Goal: Task Accomplishment & Management: Manage account settings

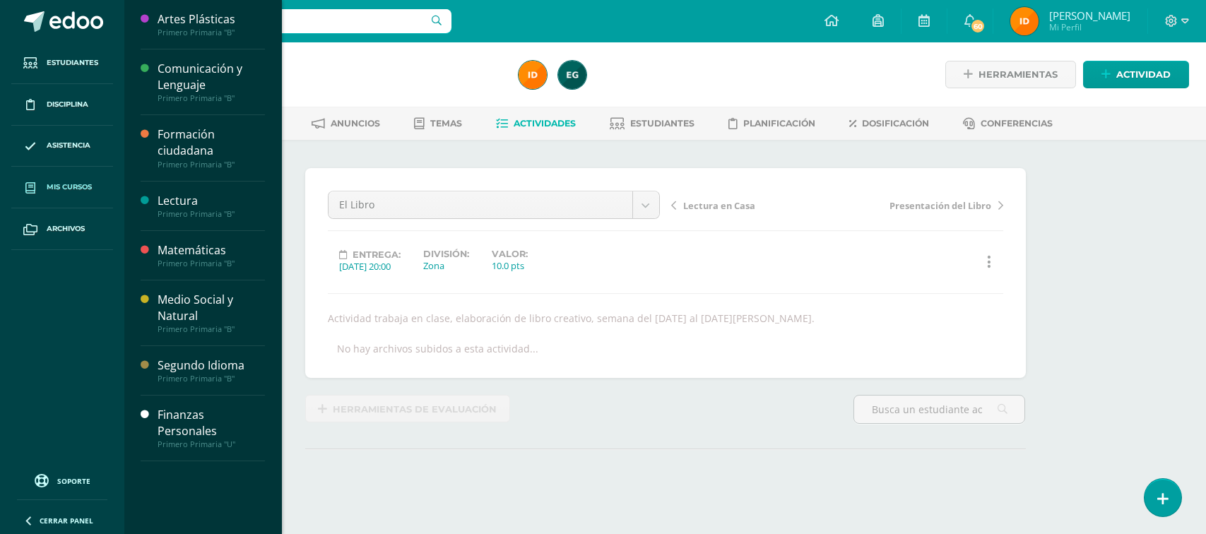
click at [81, 187] on span "Mis cursos" at bounding box center [69, 187] width 45 height 11
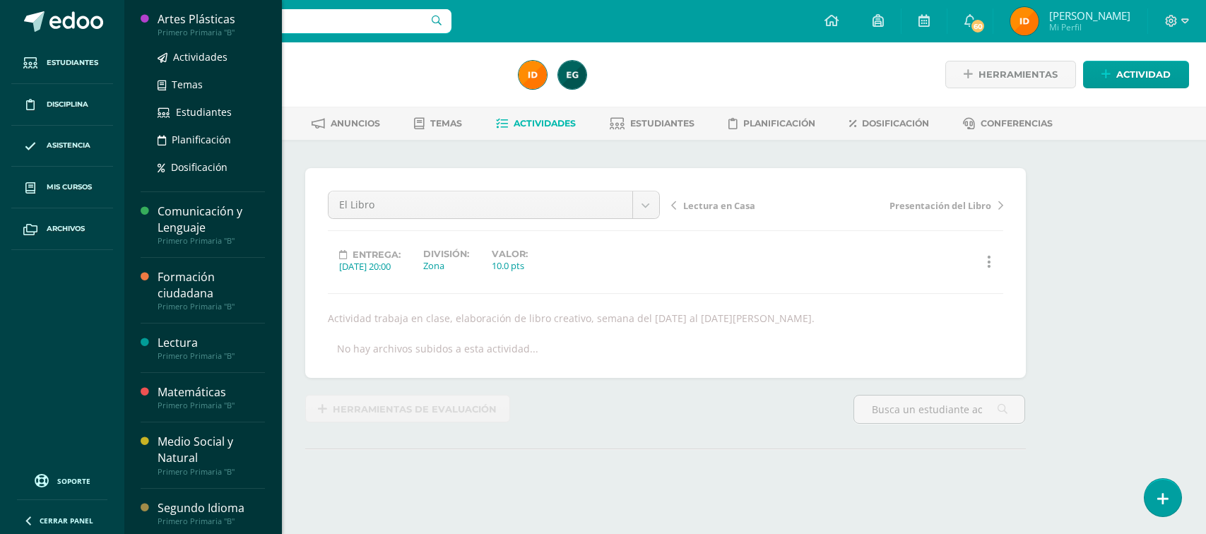
click at [162, 32] on div "Primero Primaria "B"" at bounding box center [211, 33] width 107 height 10
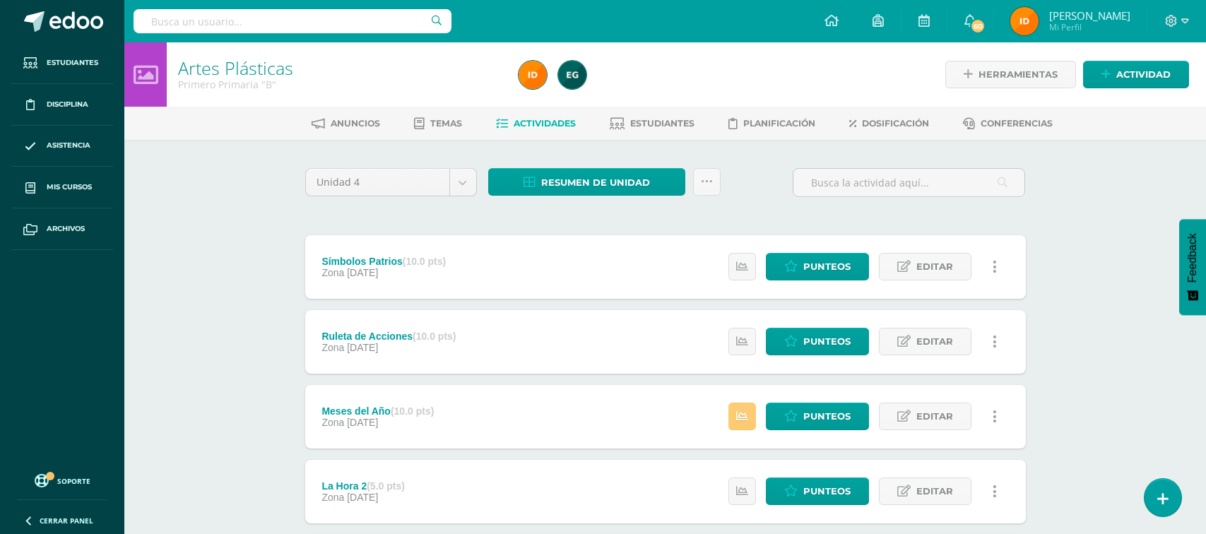
click at [400, 261] on div "Símbolos Patrios (10.0 pts)" at bounding box center [383, 261] width 124 height 11
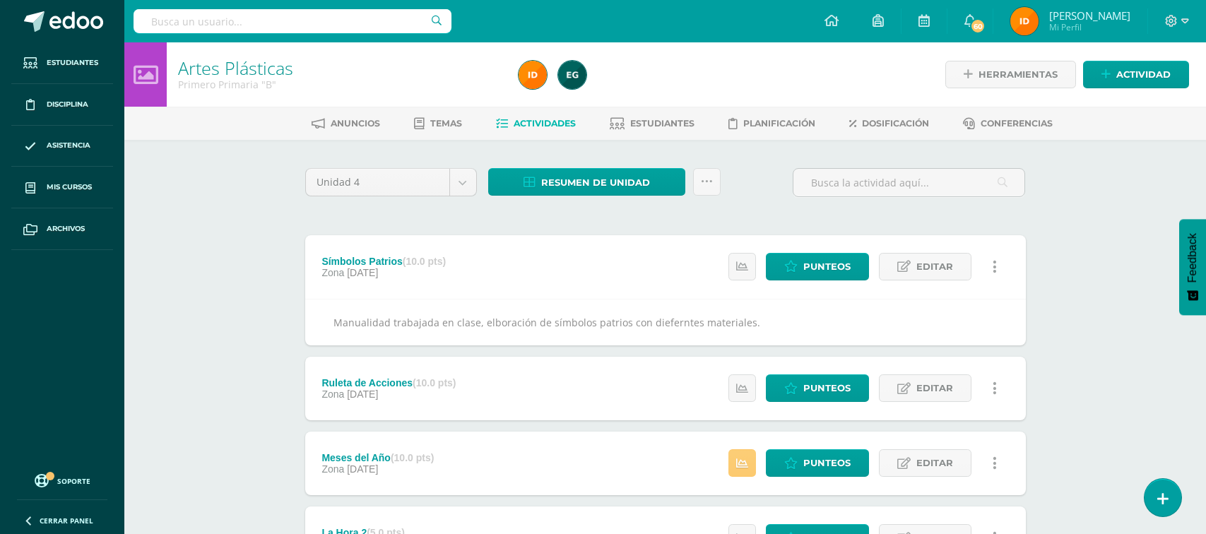
drag, startPoint x: 324, startPoint y: 253, endPoint x: 438, endPoint y: 267, distance: 114.6
click at [424, 253] on div "Símbolos Patrios (10.0 pts) Zona 06 de Octubre" at bounding box center [384, 267] width 158 height 64
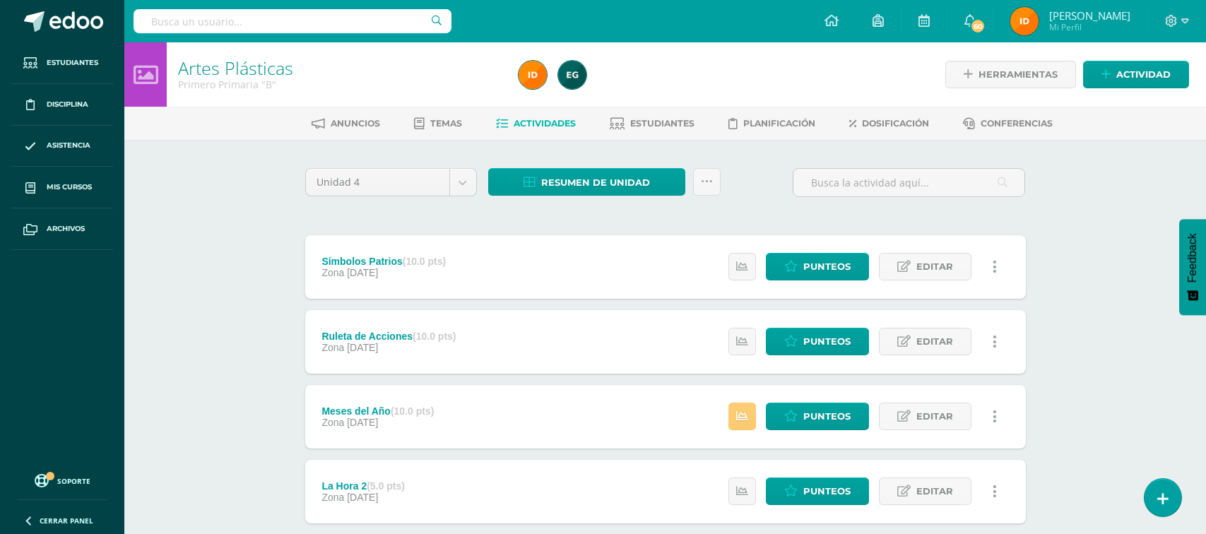
click at [666, 280] on div "Símbolos Patrios (10.0 pts) Zona 06 de Octubre Estatus de Actividad: 0 Estudian…" at bounding box center [665, 267] width 721 height 64
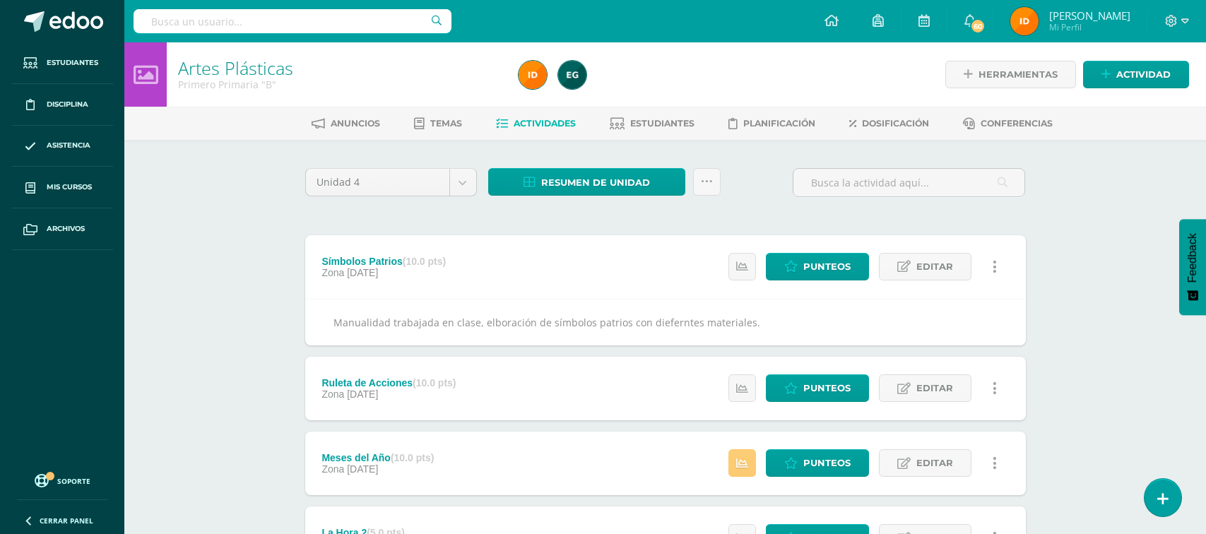
click at [324, 257] on div "Símbolos Patrios (10.0 pts)" at bounding box center [383, 261] width 124 height 11
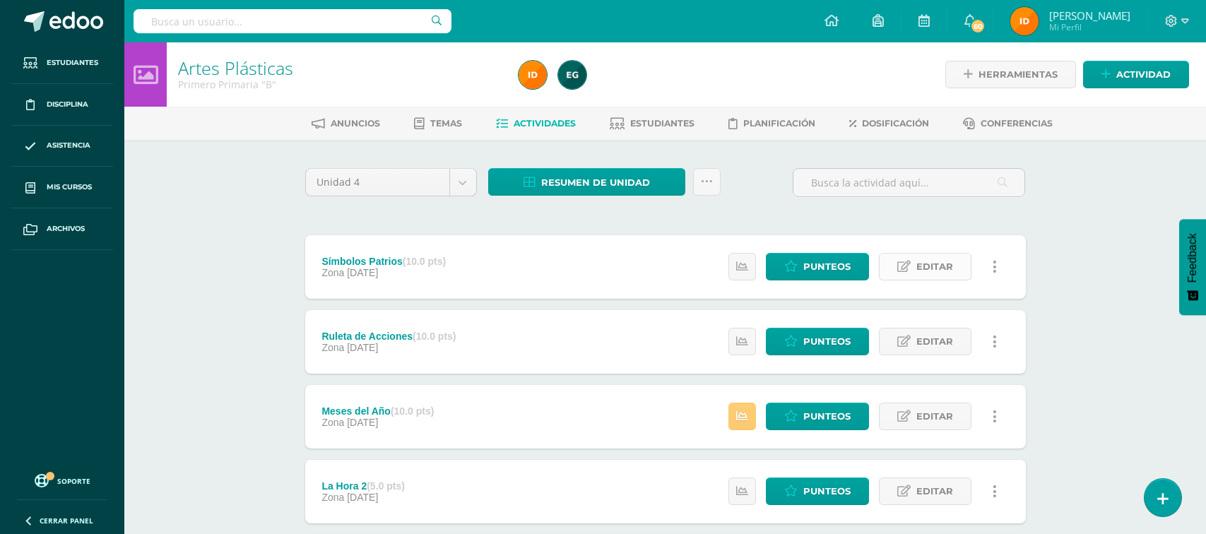
click at [924, 276] on span "Editar" at bounding box center [934, 267] width 37 height 26
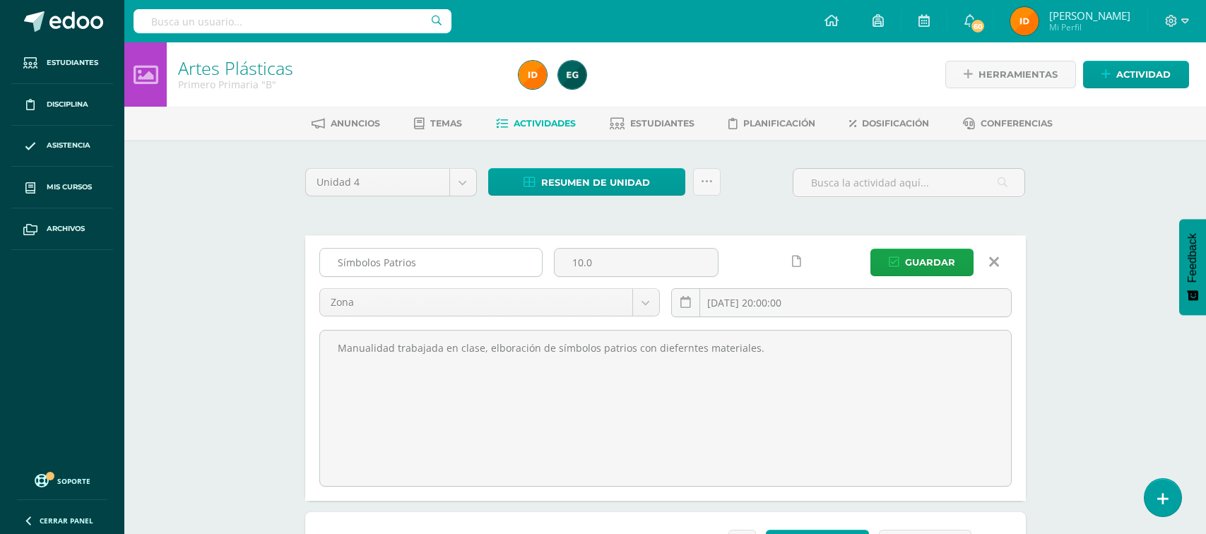
drag, startPoint x: 336, startPoint y: 266, endPoint x: 451, endPoint y: 266, distance: 115.9
click at [451, 266] on input "Símbolos Patrios" at bounding box center [431, 263] width 222 height 28
click at [531, 129] on link "Actividades" at bounding box center [536, 123] width 80 height 23
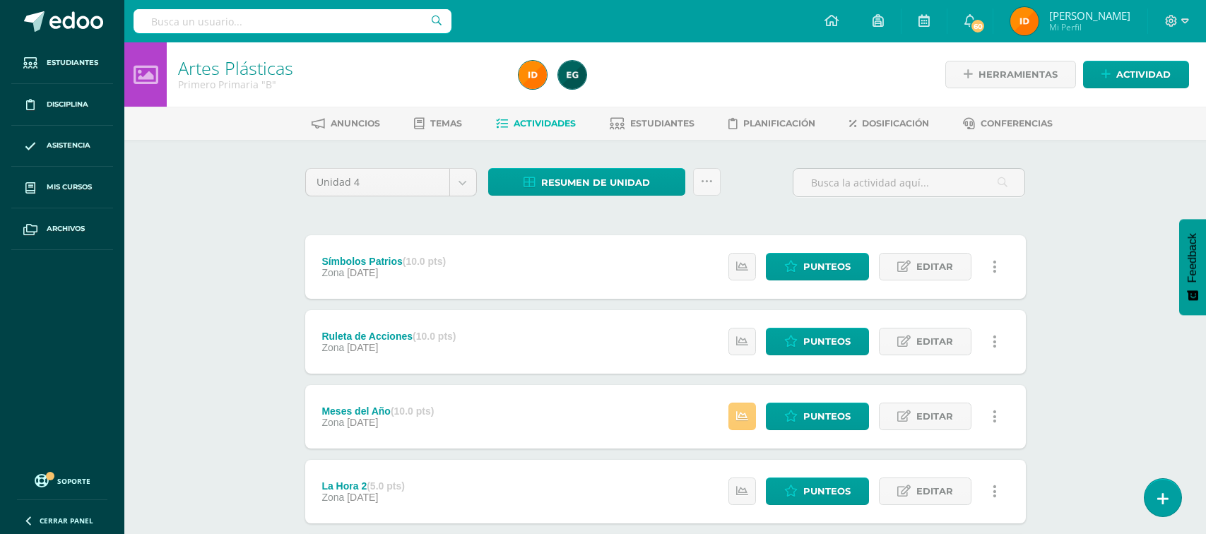
click at [613, 274] on div "Símbolos Patrios (10.0 pts) Zona 06 de Octubre Estatus de Actividad: 0 Estudian…" at bounding box center [665, 267] width 721 height 64
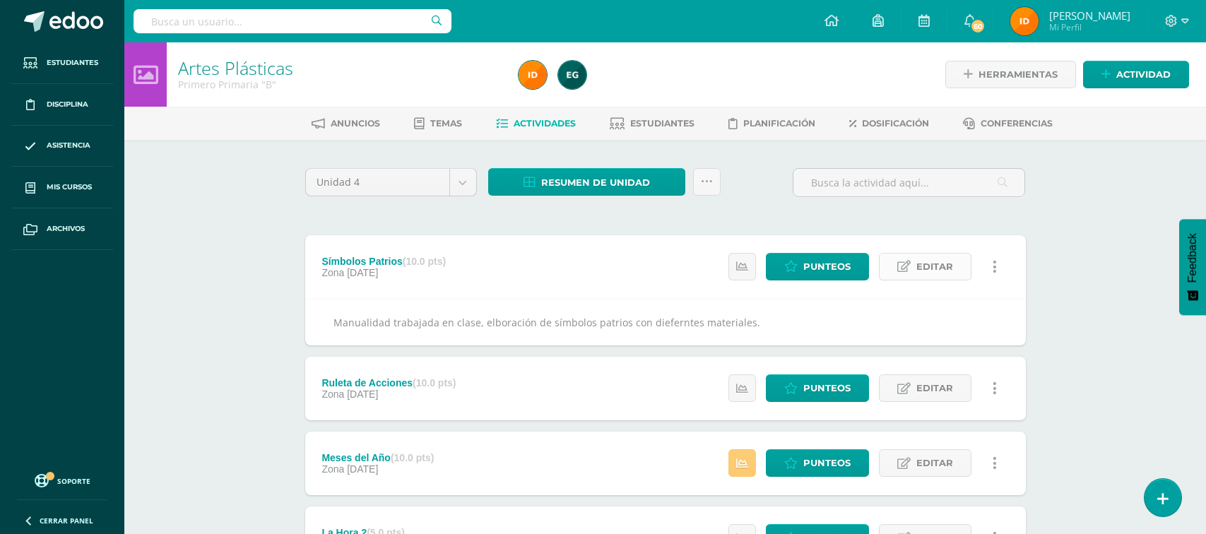
click at [919, 266] on span "Editar" at bounding box center [934, 267] width 37 height 26
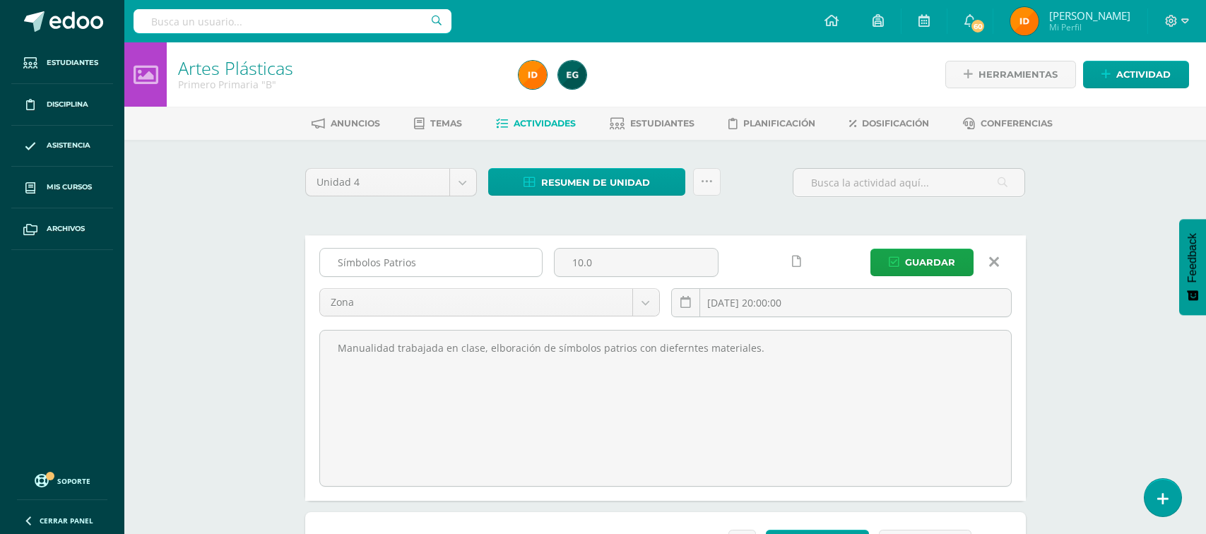
click at [461, 268] on input "Símbolos Patrios" at bounding box center [431, 263] width 222 height 28
drag, startPoint x: 337, startPoint y: 255, endPoint x: 430, endPoint y: 255, distance: 92.6
click at [429, 256] on input "Símbolos Patrios" at bounding box center [431, 263] width 222 height 28
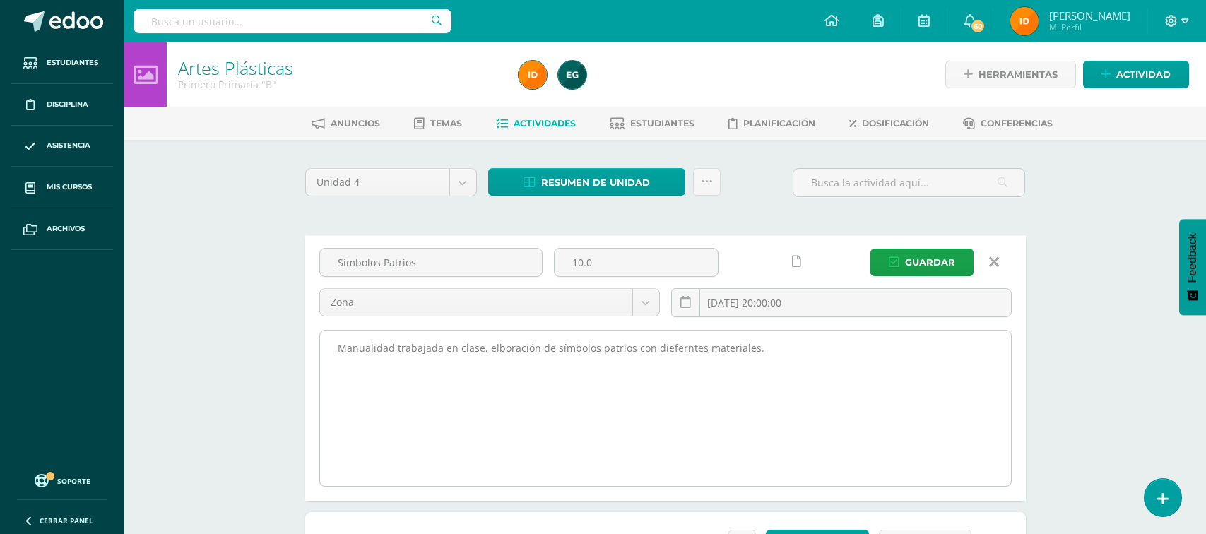
drag, startPoint x: 411, startPoint y: 255, endPoint x: 558, endPoint y: 403, distance: 209.3
click at [545, 409] on div "Símbolos Patrios 10.0 Zona Zona Proyecto Actitudinal 2025-10-06 20:00:00 Guarda…" at bounding box center [665, 367] width 692 height 239
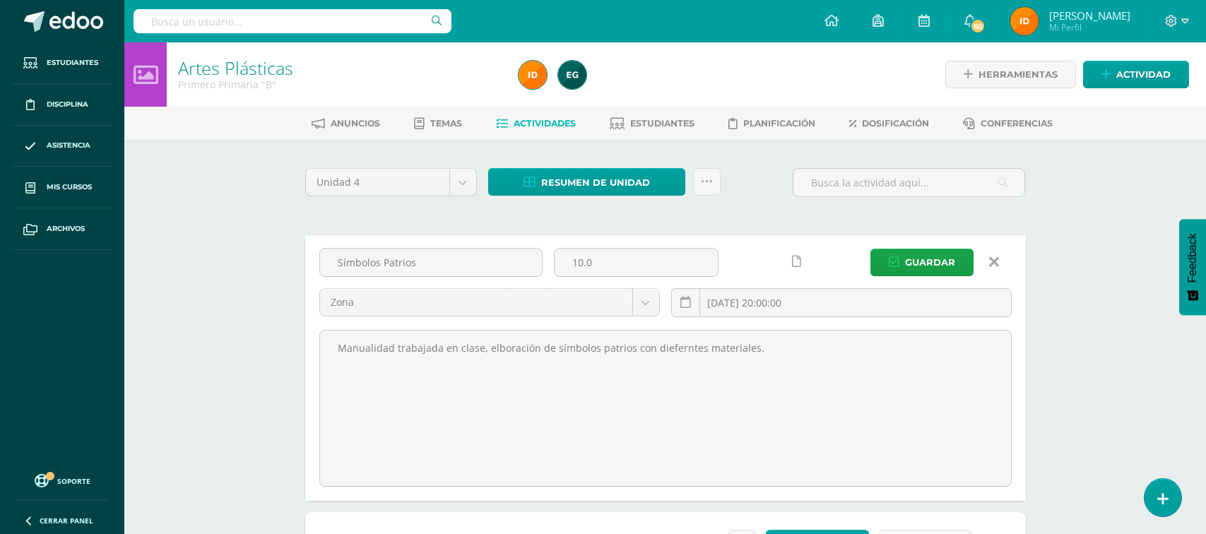
drag, startPoint x: 190, startPoint y: 146, endPoint x: 203, endPoint y: 155, distance: 15.9
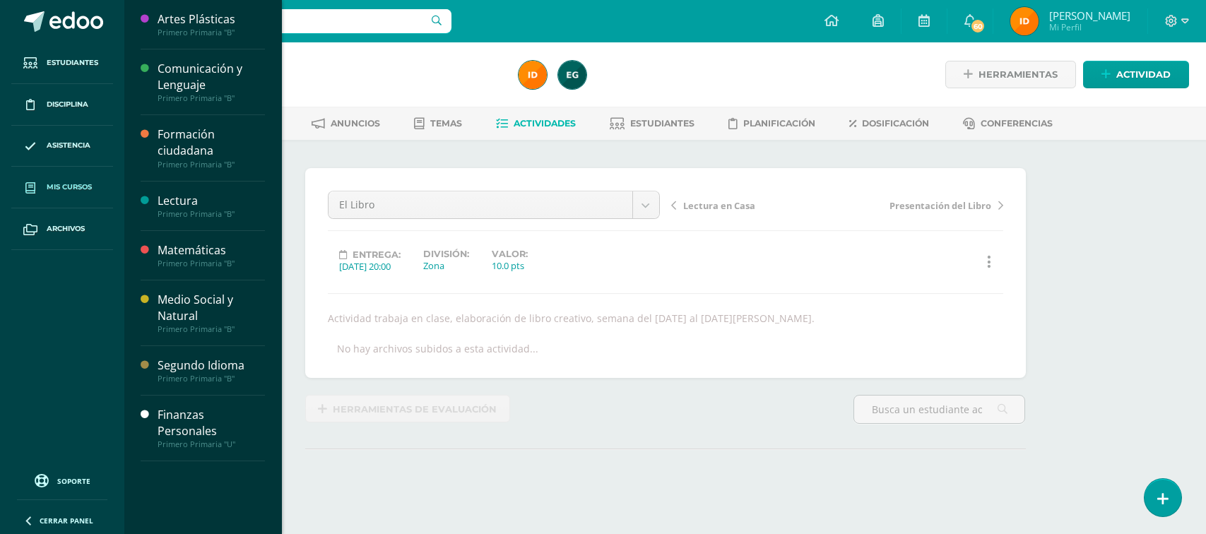
click at [79, 184] on span "Mis cursos" at bounding box center [69, 187] width 45 height 11
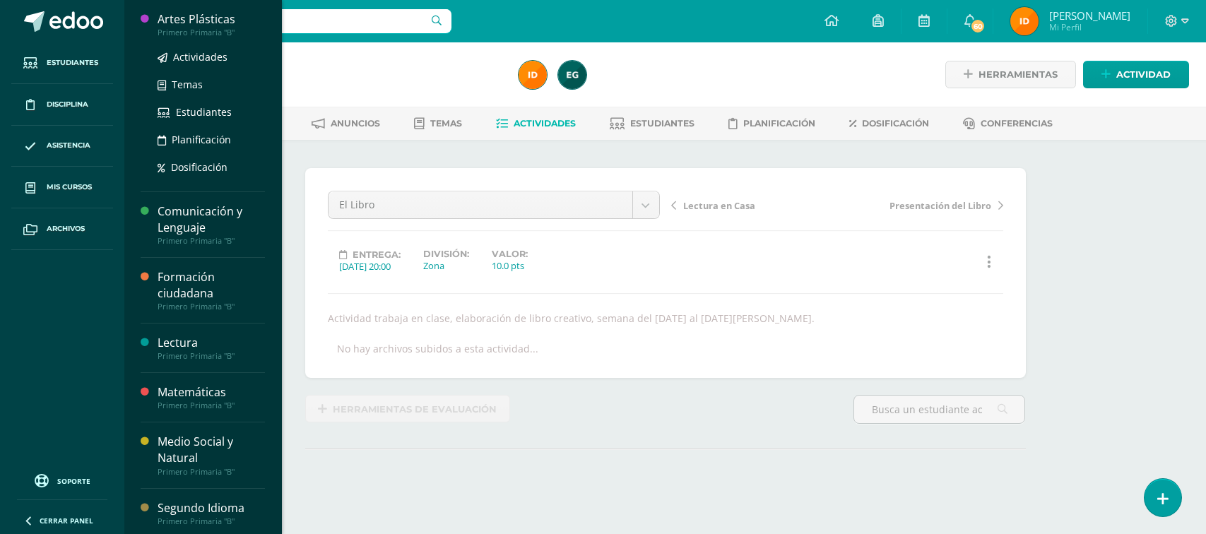
click at [208, 28] on div "Primero Primaria "B"" at bounding box center [211, 33] width 107 height 10
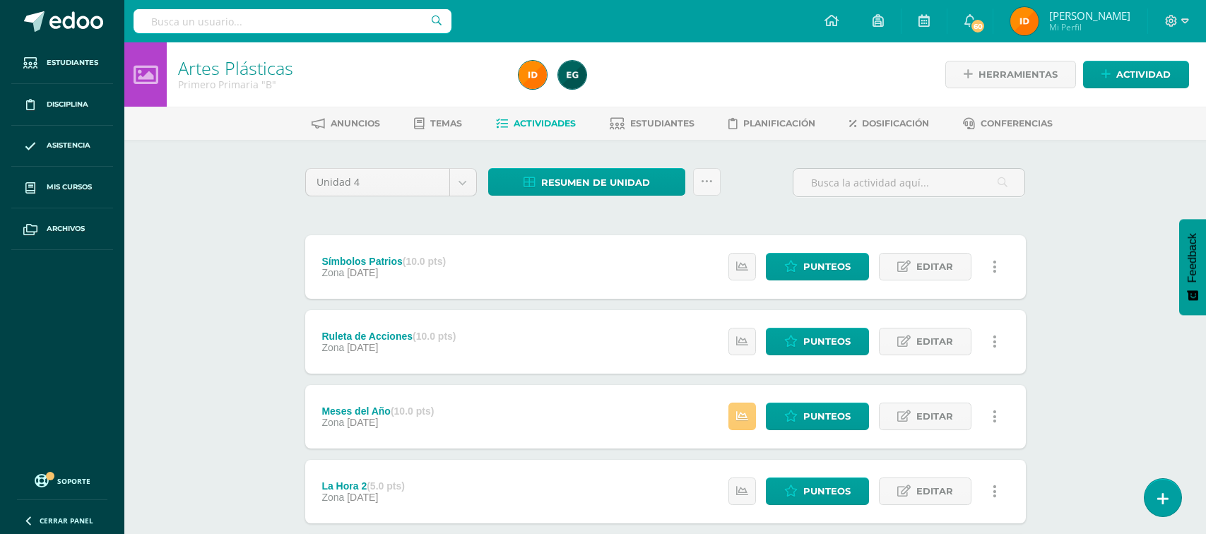
click at [485, 129] on ul "Anuncios Temas Actividades Estudiantes Planificación Dosificación Conferencias" at bounding box center [682, 123] width 1082 height 23
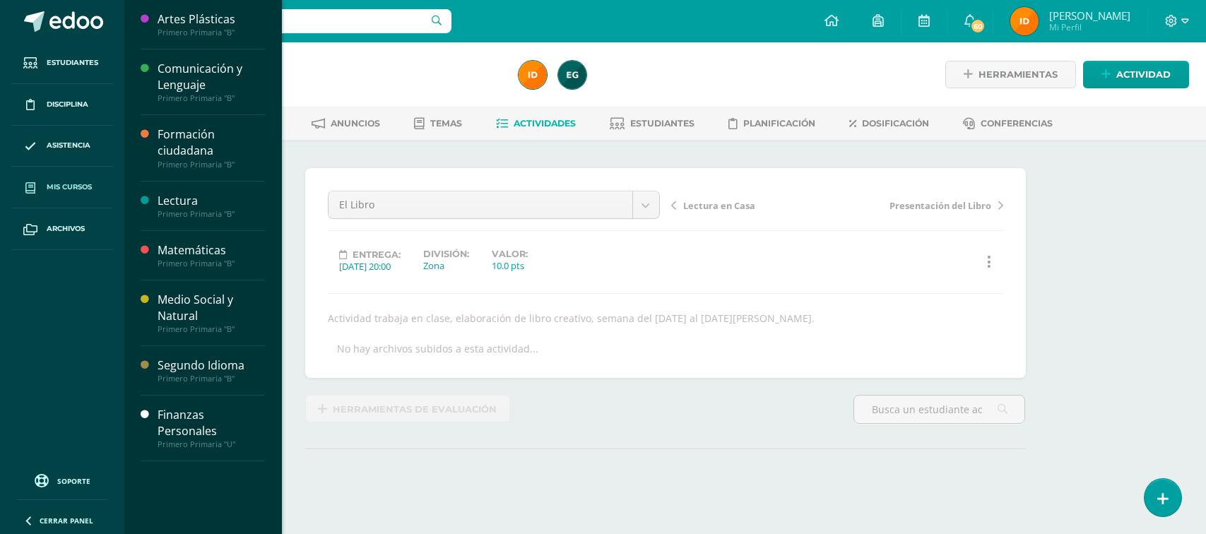
click at [52, 187] on span "Mis cursos" at bounding box center [69, 187] width 45 height 11
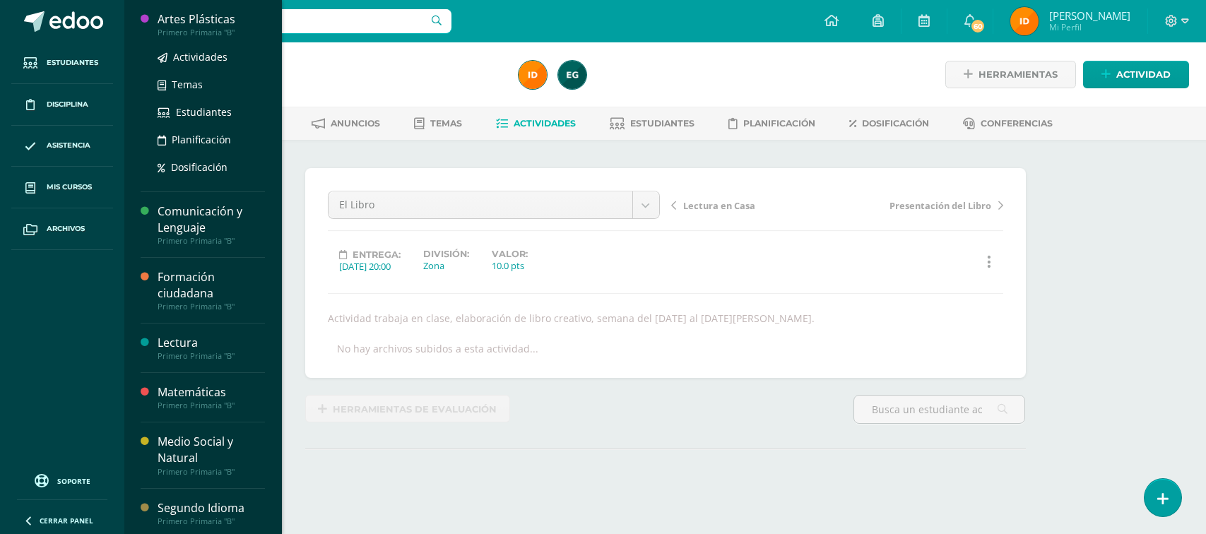
click at [214, 14] on div "Artes Plásticas" at bounding box center [211, 19] width 107 height 16
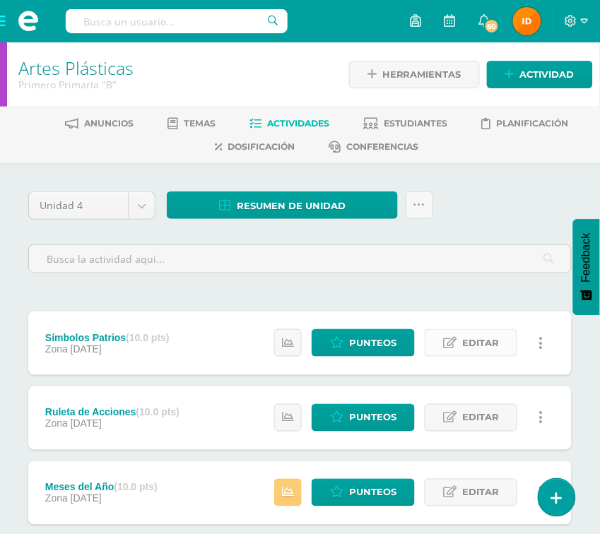
click at [461, 347] on link "Editar" at bounding box center [471, 343] width 93 height 28
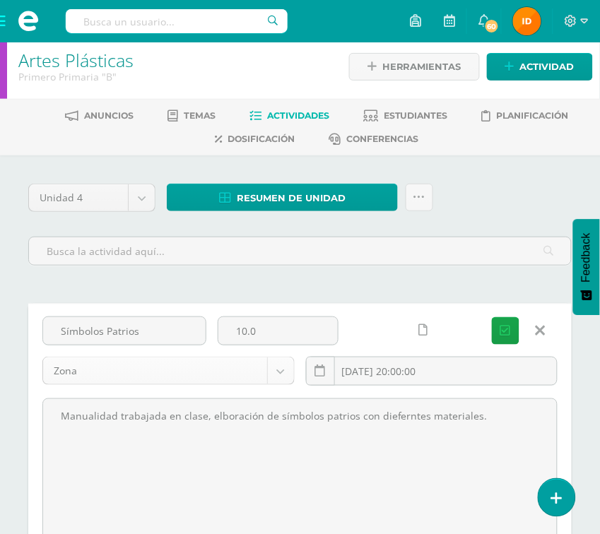
scroll to position [10, 0]
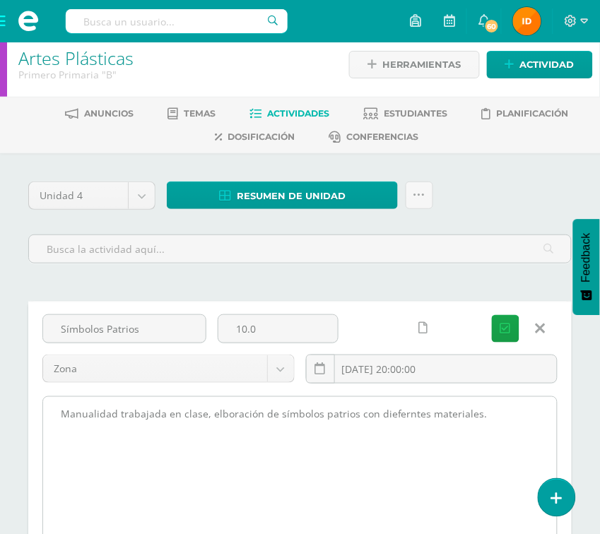
drag, startPoint x: 59, startPoint y: 411, endPoint x: 538, endPoint y: 464, distance: 482.8
click at [538, 464] on textarea "Manualidad trabajada en clase, elboración de símbolos patrios con dieferntes ma…" at bounding box center [300, 474] width 514 height 155
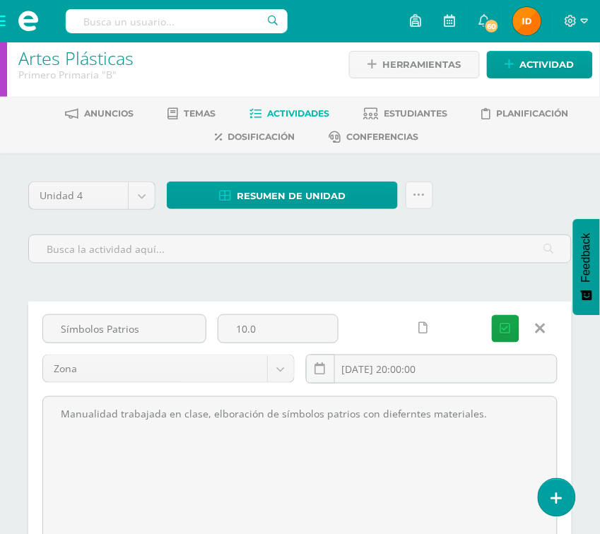
click at [543, 331] on icon at bounding box center [541, 329] width 10 height 16
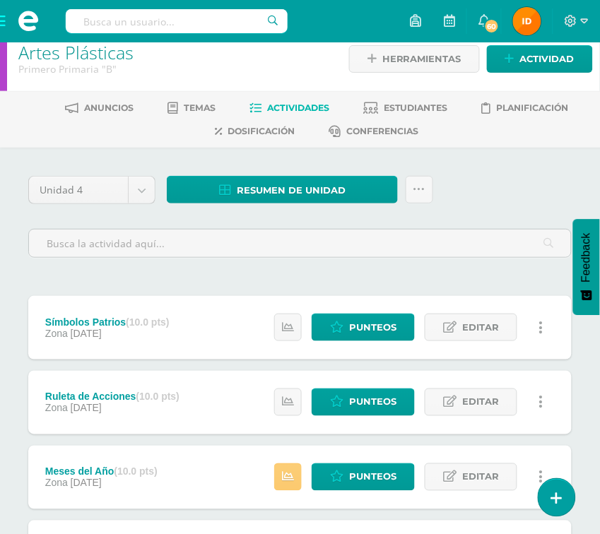
scroll to position [20, 0]
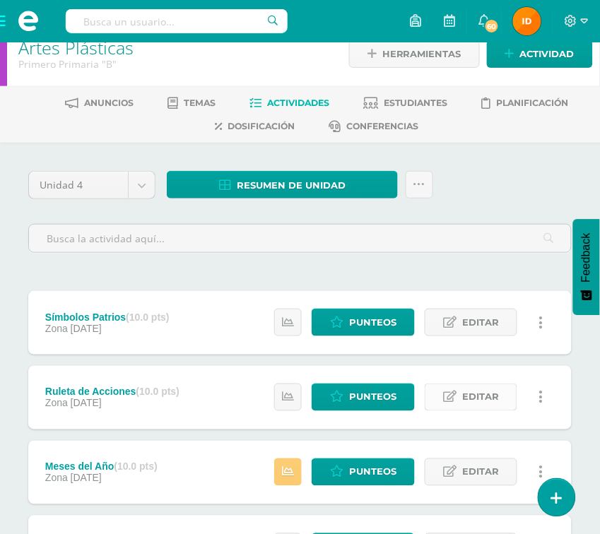
click at [477, 408] on span "Editar" at bounding box center [480, 397] width 37 height 26
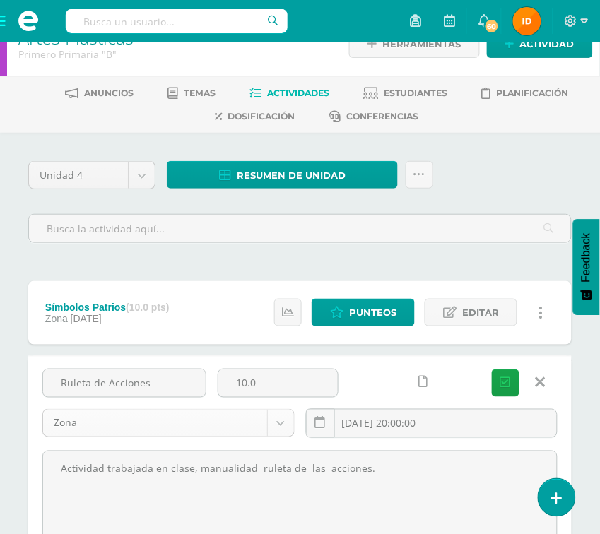
scroll to position [42, 0]
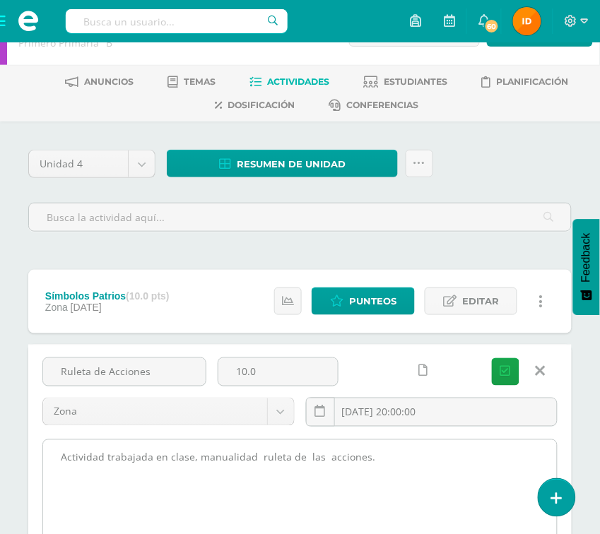
drag, startPoint x: 55, startPoint y: 456, endPoint x: 400, endPoint y: 494, distance: 346.8
click at [400, 494] on textarea "Actividad trabajada en clase, manualidad ruleta de las acciones." at bounding box center [300, 517] width 514 height 155
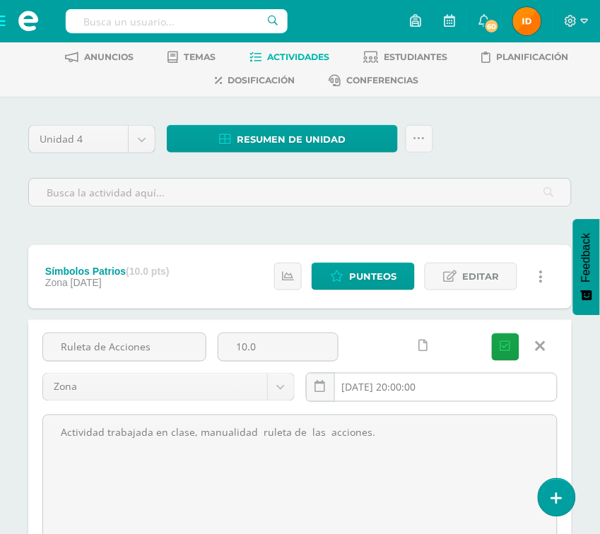
scroll to position [58, 0]
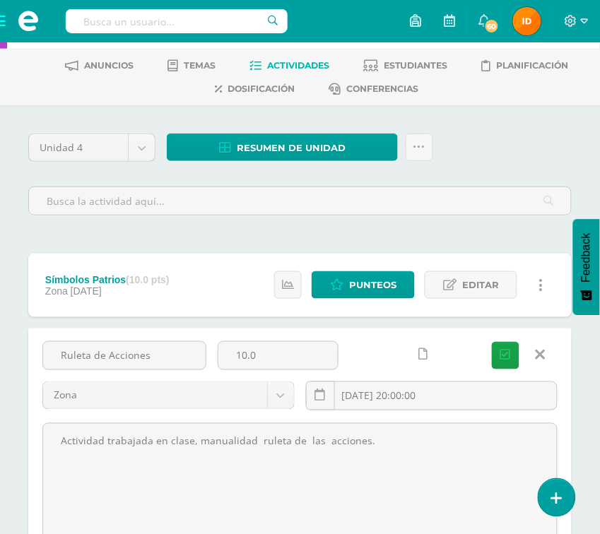
click at [540, 356] on icon at bounding box center [541, 356] width 10 height 16
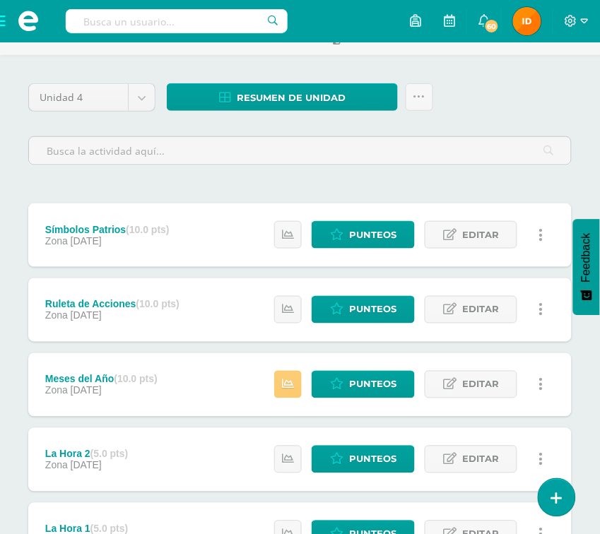
scroll to position [112, 0]
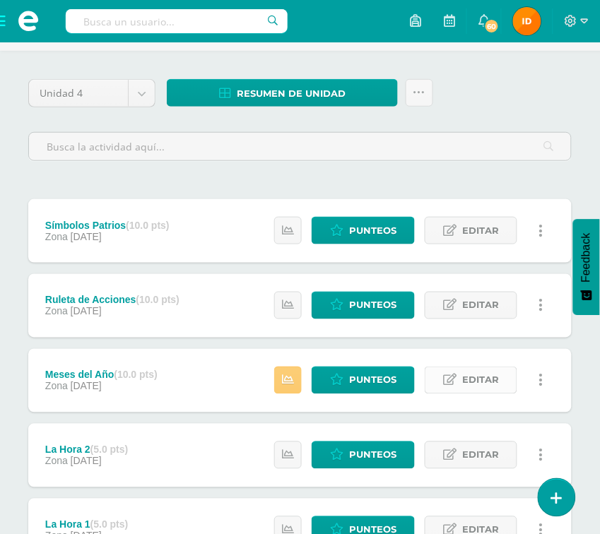
click at [486, 389] on span "Editar" at bounding box center [480, 380] width 37 height 26
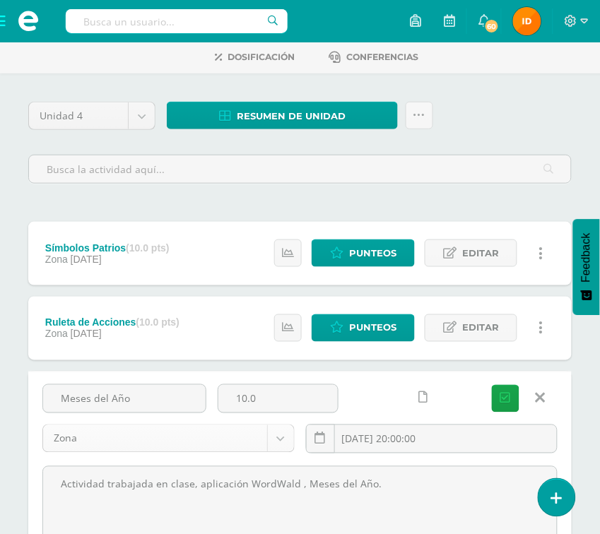
scroll to position [112, 0]
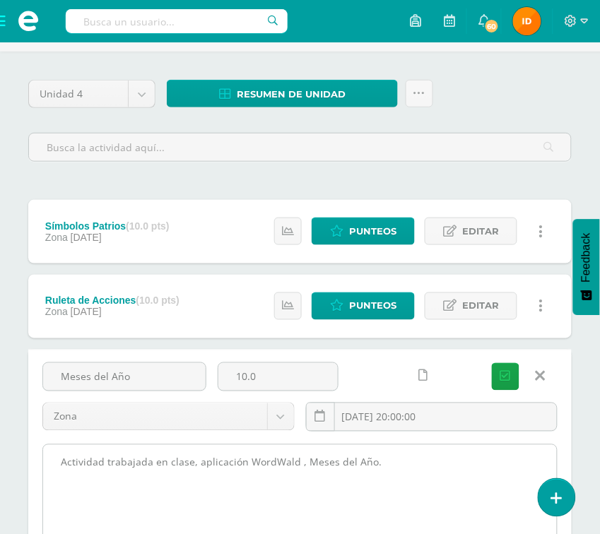
drag, startPoint x: 58, startPoint y: 454, endPoint x: 375, endPoint y: 463, distance: 317.4
click at [382, 470] on textarea "Actividad trabajada en clase, aplicación WordWald , Meses del Año." at bounding box center [300, 522] width 514 height 155
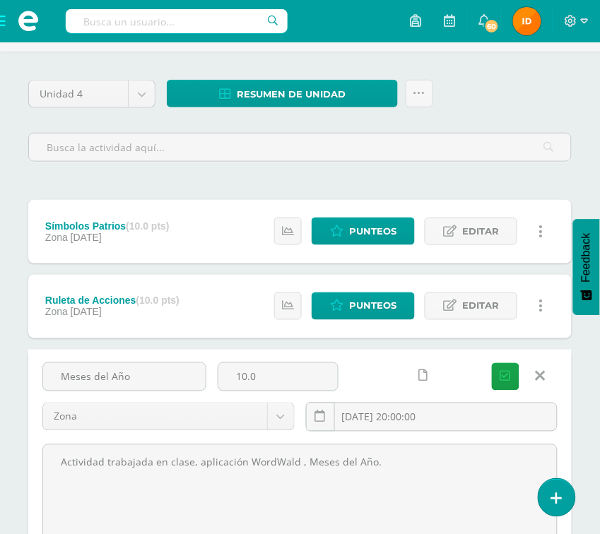
click at [544, 383] on icon at bounding box center [541, 377] width 10 height 16
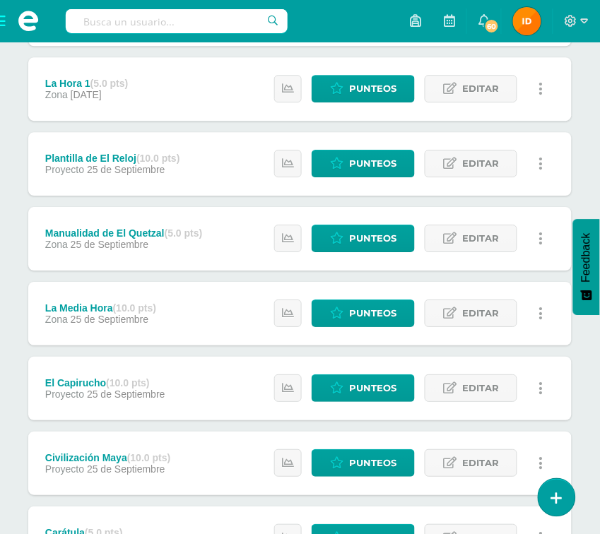
scroll to position [546, 0]
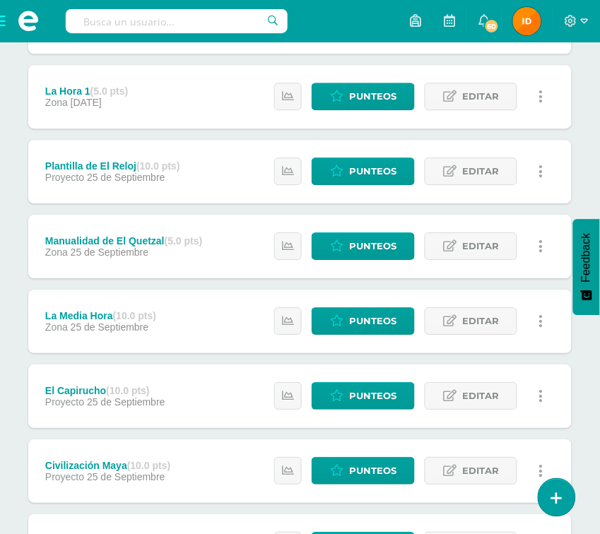
click at [581, 209] on div "Unidad 4 Unidad 1 Unidad 2 Unidad 3 Unidad 4 Resumen de unidad Descargar como H…" at bounding box center [300, 182] width 600 height 1130
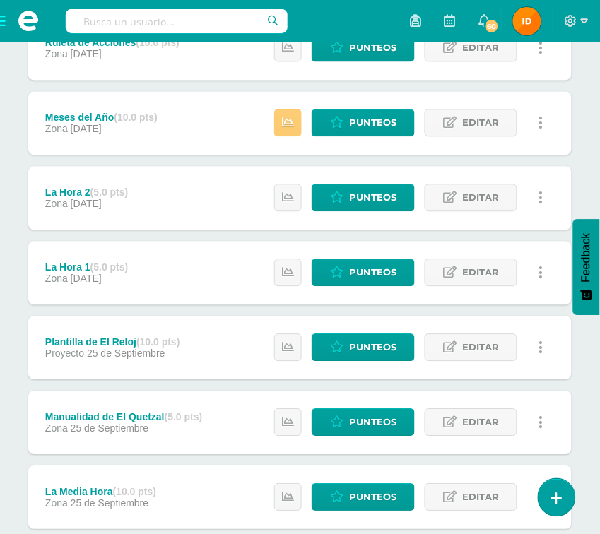
scroll to position [334, 0]
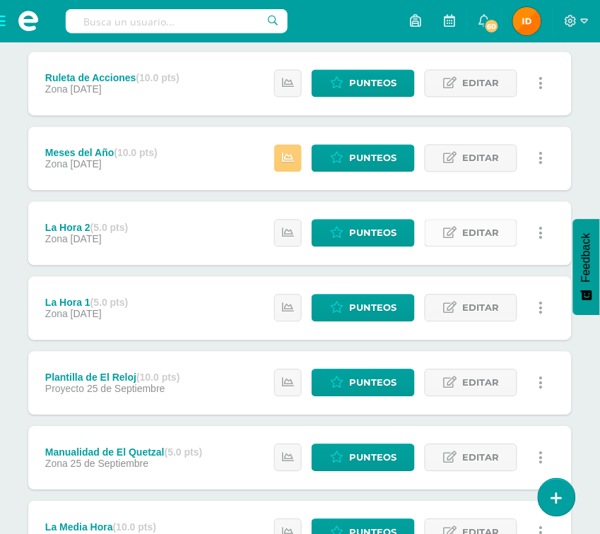
click at [465, 232] on span "Editar" at bounding box center [480, 233] width 37 height 26
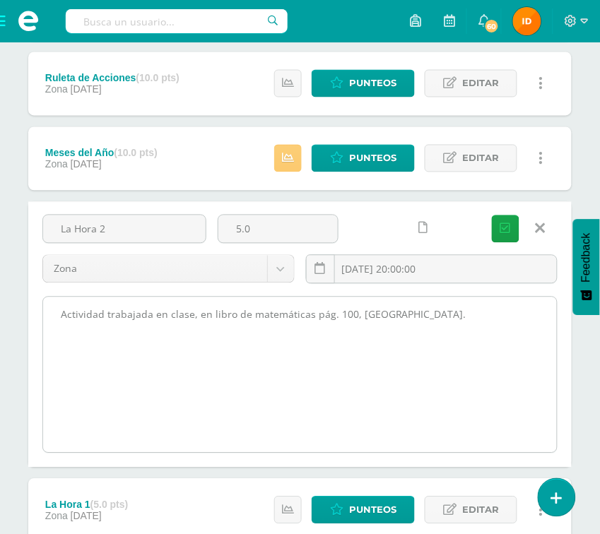
drag, startPoint x: 65, startPoint y: 314, endPoint x: 409, endPoint y: 330, distance: 344.4
click at [404, 332] on textarea "Actividad trabajada en clase, en libro de matemáticas pág. 100, [GEOGRAPHIC_DAT…" at bounding box center [300, 374] width 514 height 155
click at [420, 324] on textarea "Actividad trabajada en clase, en libro de matemáticas pág. 100, [GEOGRAPHIC_DAT…" at bounding box center [300, 374] width 514 height 155
drag, startPoint x: 50, startPoint y: 314, endPoint x: 426, endPoint y: 334, distance: 376.4
click at [426, 334] on textarea "Actividad trabajada en clase, en libro de matemáticas pág. 100, [GEOGRAPHIC_DAT…" at bounding box center [300, 374] width 514 height 155
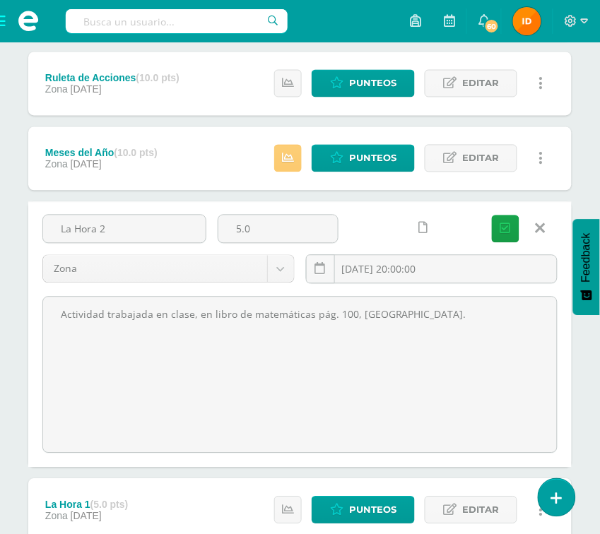
click at [542, 228] on icon at bounding box center [541, 229] width 10 height 16
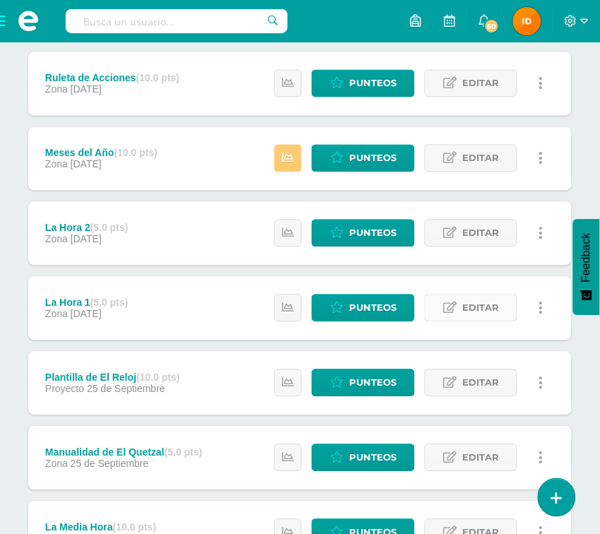
click at [482, 311] on span "Editar" at bounding box center [480, 308] width 37 height 26
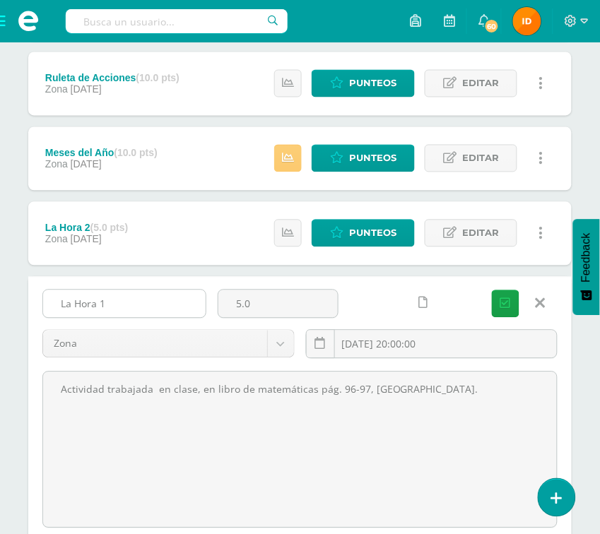
click at [177, 312] on input "La Hora 1" at bounding box center [124, 304] width 163 height 28
drag, startPoint x: 58, startPoint y: 302, endPoint x: 146, endPoint y: 307, distance: 87.8
click at [146, 307] on input "La Hora 1" at bounding box center [124, 304] width 163 height 28
paste input "Actividad trabajada en clase, en libro de matemáticas pág. 100, [GEOGRAPHIC_DAT…"
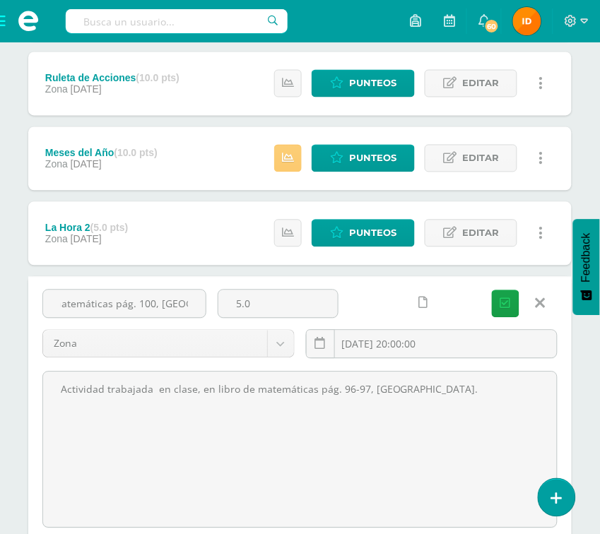
type input "Actividad trabajada en clase, en libro de matemáticas pág. 100, [GEOGRAPHIC_DAT…"
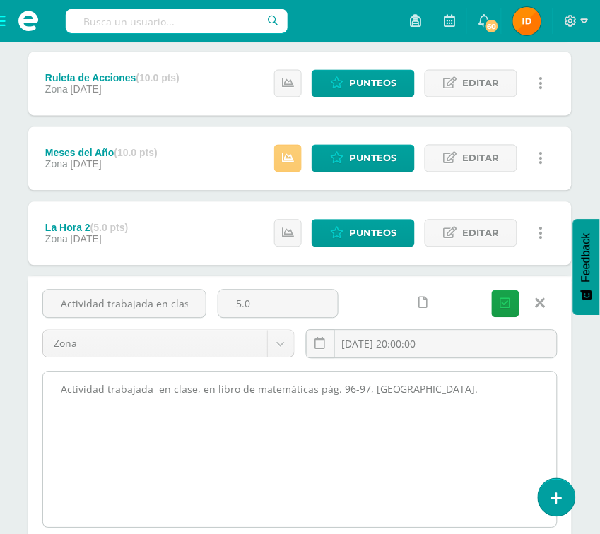
drag, startPoint x: 55, startPoint y: 387, endPoint x: 408, endPoint y: 386, distance: 353.3
click at [408, 386] on textarea "Actividad trabajada en clase, en libro de matemáticas pág. 96-97, [GEOGRAPHIC_D…" at bounding box center [300, 449] width 514 height 155
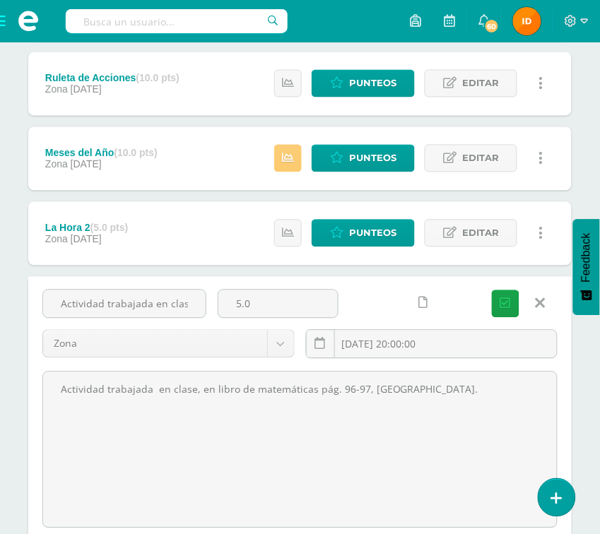
click at [543, 305] on icon at bounding box center [541, 304] width 10 height 16
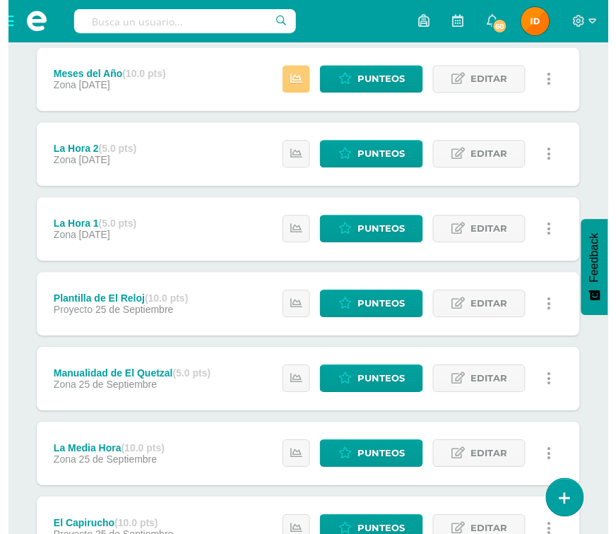
scroll to position [419, 0]
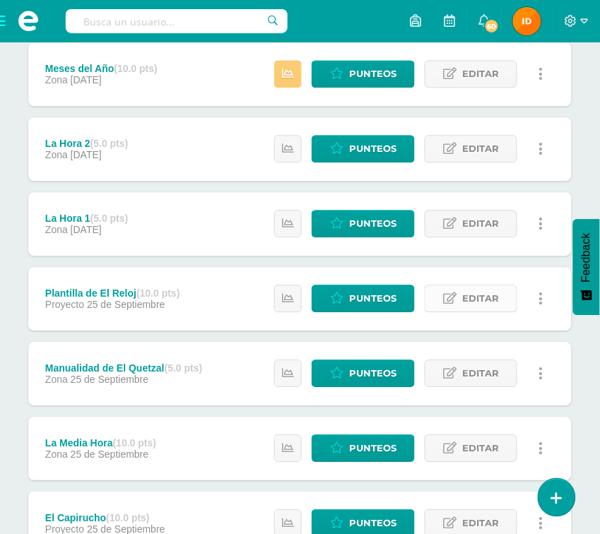
click at [478, 298] on span "Editar" at bounding box center [480, 298] width 37 height 26
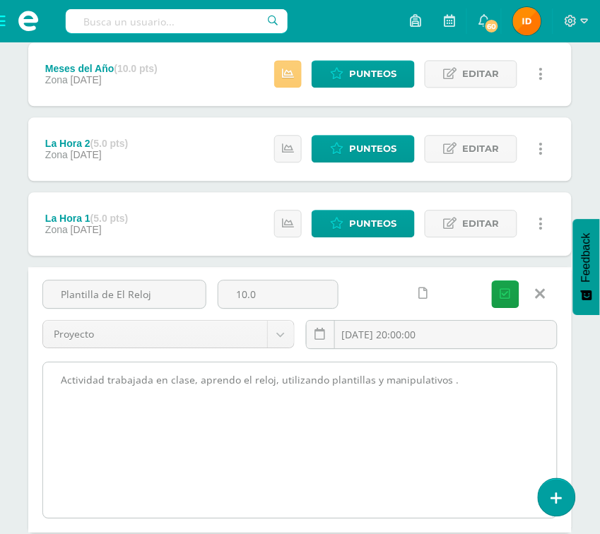
drag, startPoint x: 61, startPoint y: 382, endPoint x: 493, endPoint y: 382, distance: 431.7
click at [493, 382] on textarea "Actividad trabajada en clase, aprendo el reloj, utilizando plantillas y manipul…" at bounding box center [300, 439] width 514 height 155
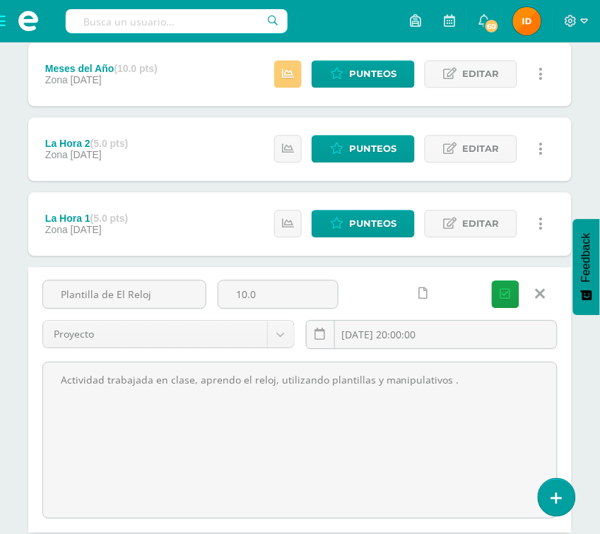
click at [545, 293] on icon at bounding box center [541, 294] width 10 height 16
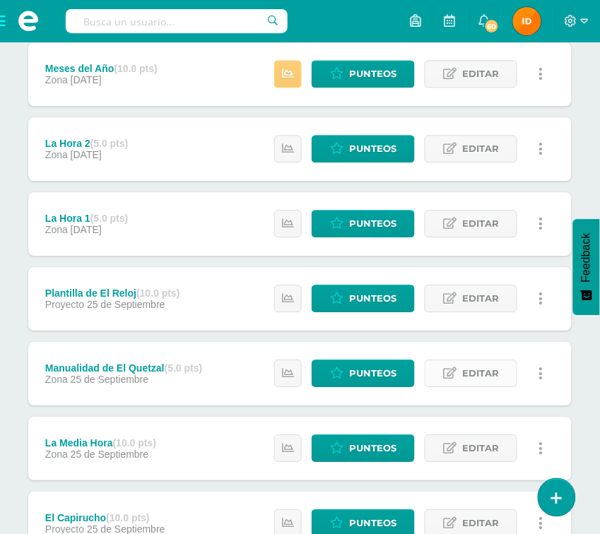
click at [467, 370] on span "Editar" at bounding box center [480, 373] width 37 height 26
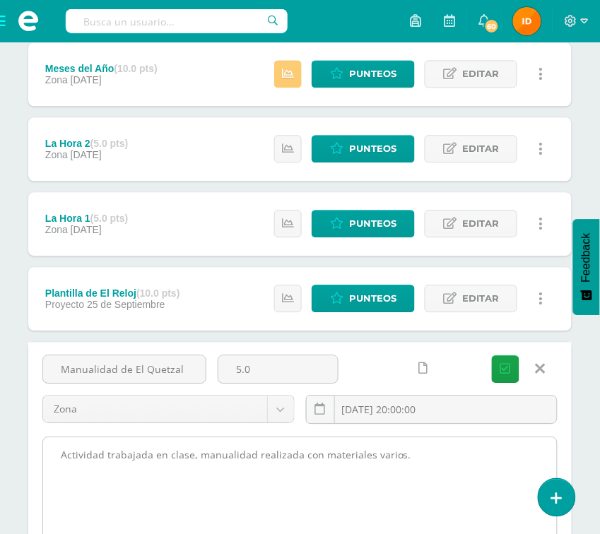
drag, startPoint x: 59, startPoint y: 449, endPoint x: 413, endPoint y: 454, distance: 354.0
click at [413, 454] on textarea "Actividad trabajada en clase, manualidad realizada con materiales varios." at bounding box center [300, 514] width 514 height 155
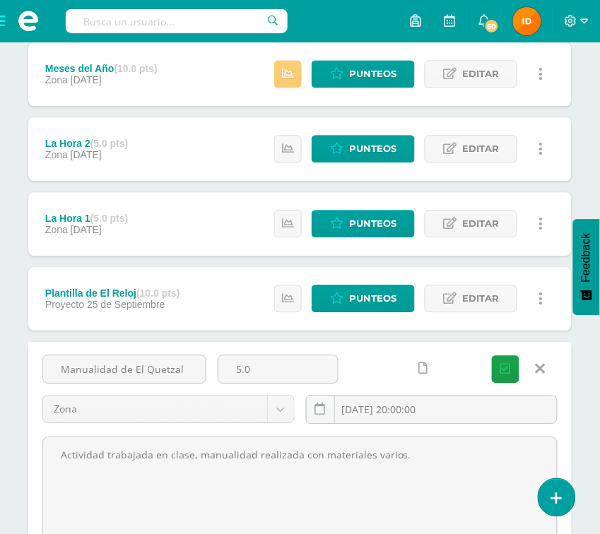
click at [558, 360] on link at bounding box center [540, 368] width 36 height 27
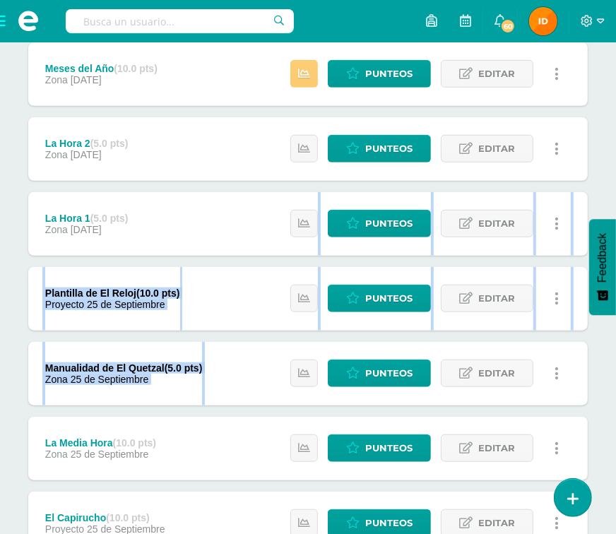
drag, startPoint x: 586, startPoint y: 232, endPoint x: 598, endPoint y: 326, distance: 94.7
click at [603, 342] on div "Unidad 4 Unidad 1 Unidad 2 Unidad 3 Unidad 4 Resumen de unidad Descargar como H…" at bounding box center [308, 309] width 616 height 1130
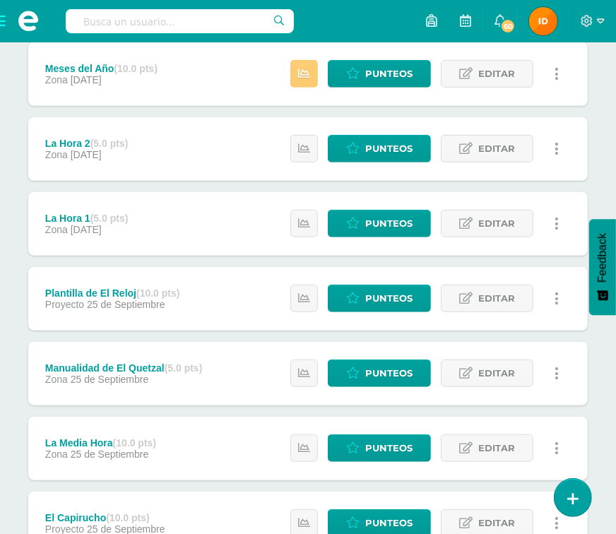
click at [608, 150] on html "Estudiantes Disciplina Asistencia Mis cursos Archivos Soporte Ayuda Reportar un…" at bounding box center [308, 227] width 616 height 1293
click at [595, 400] on div "Unidad 4 Unidad 1 Unidad 2 Unidad 3 Unidad 4 Resumen de unidad Descargar como H…" at bounding box center [308, 309] width 616 height 1130
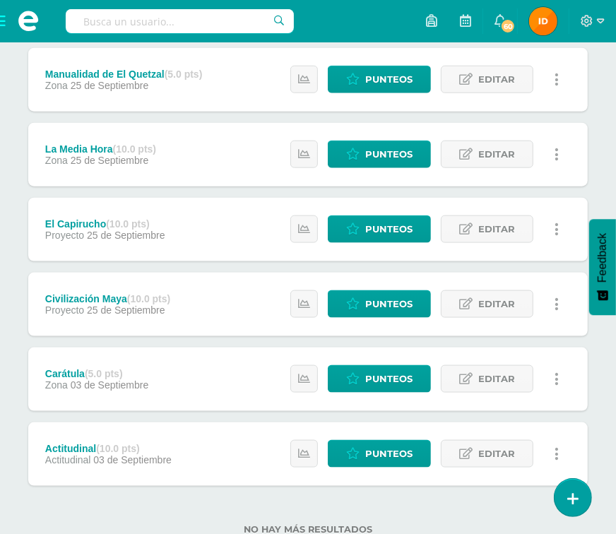
scroll to position [716, 0]
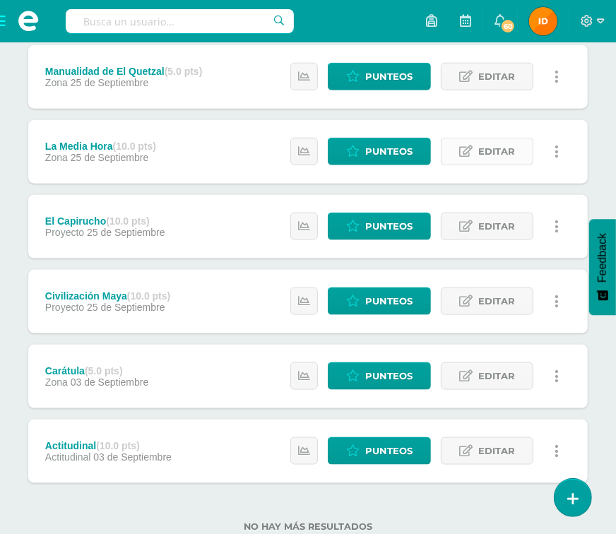
click at [491, 155] on span "Editar" at bounding box center [496, 151] width 37 height 26
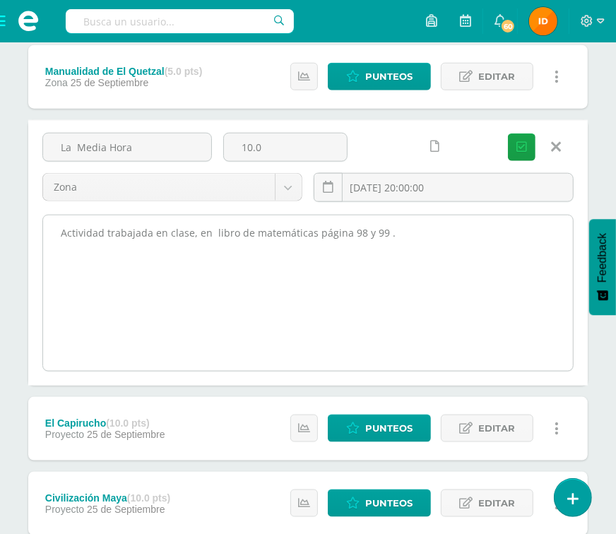
drag, startPoint x: 56, startPoint y: 235, endPoint x: 406, endPoint y: 233, distance: 349.8
click at [406, 233] on textarea "Actividad trabajada en clase, en libro de matemáticas página 98 y 99 ." at bounding box center [308, 293] width 530 height 155
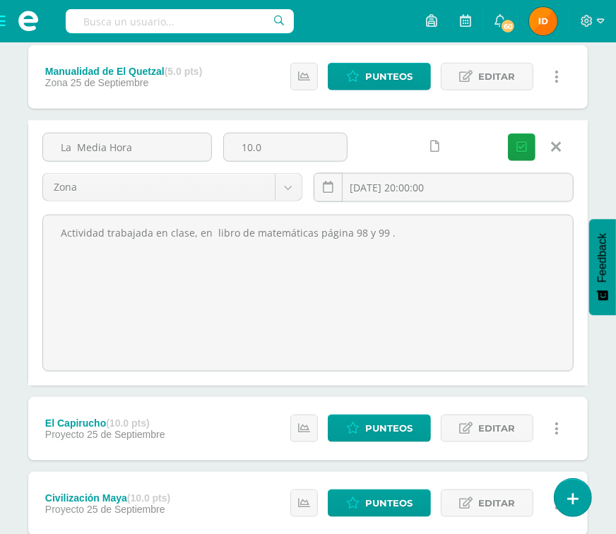
click at [558, 139] on icon at bounding box center [557, 147] width 10 height 16
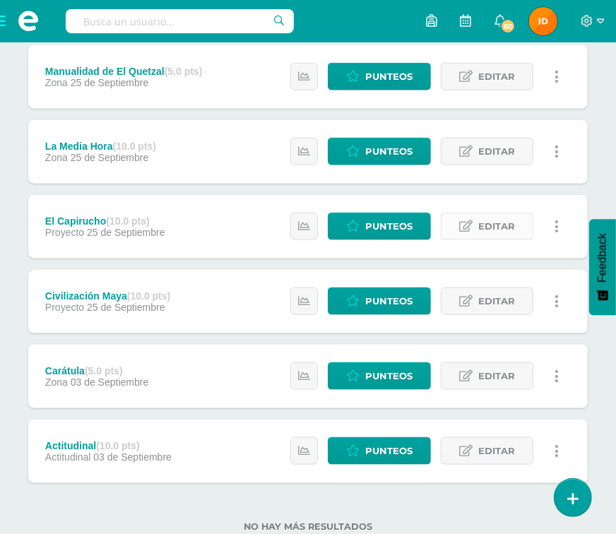
click at [495, 221] on span "Editar" at bounding box center [496, 226] width 37 height 26
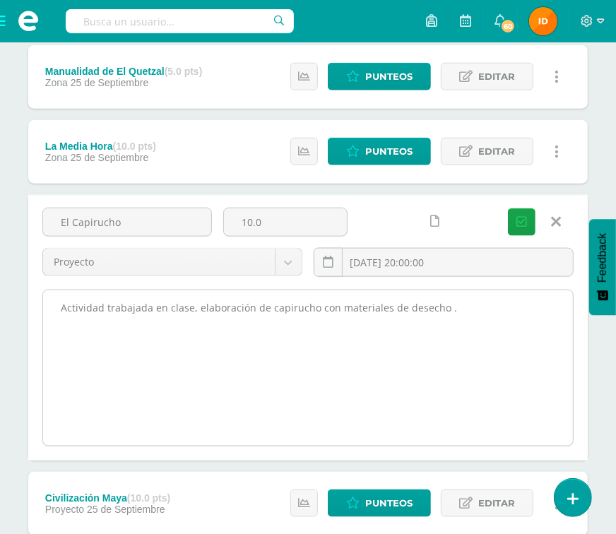
drag, startPoint x: 60, startPoint y: 307, endPoint x: 465, endPoint y: 305, distance: 404.9
click at [465, 305] on textarea "Actividad trabajada en clase, elaboración de capirucho con materiales de desech…" at bounding box center [308, 367] width 530 height 155
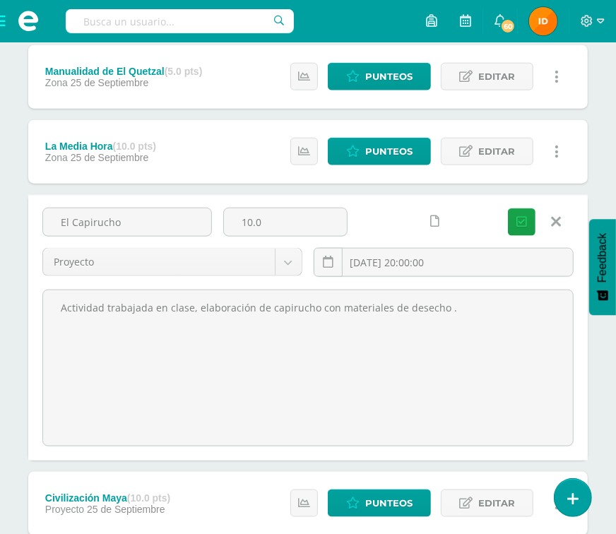
click at [557, 219] on icon at bounding box center [557, 222] width 10 height 16
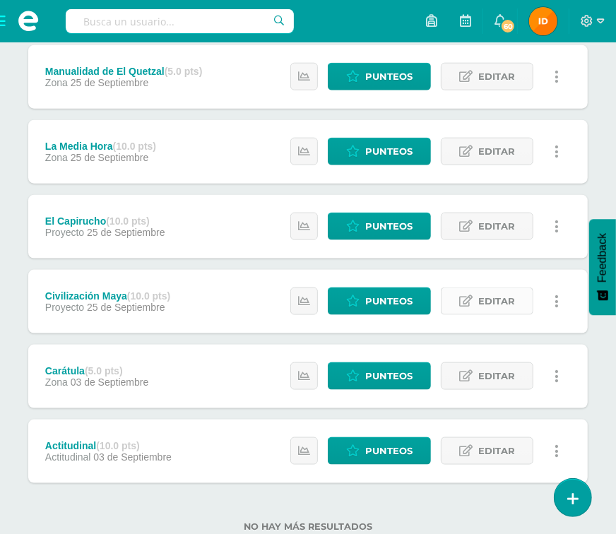
click at [485, 302] on span "Editar" at bounding box center [496, 301] width 37 height 26
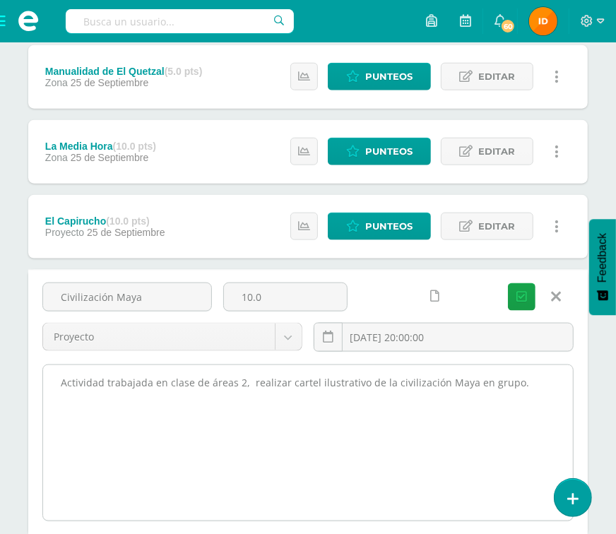
drag, startPoint x: 85, startPoint y: 392, endPoint x: 565, endPoint y: 423, distance: 480.7
click at [565, 423] on textarea "Actividad trabajada en clase de áreas 2, realizar cartel ilustrativo de la civi…" at bounding box center [308, 442] width 530 height 155
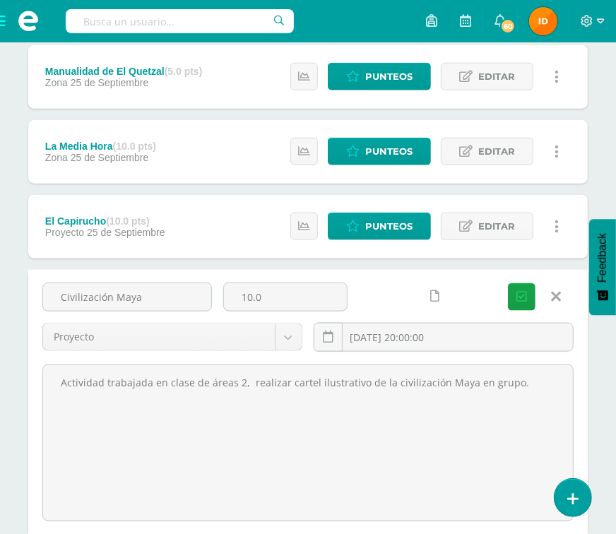
click at [557, 297] on icon at bounding box center [557, 297] width 10 height 16
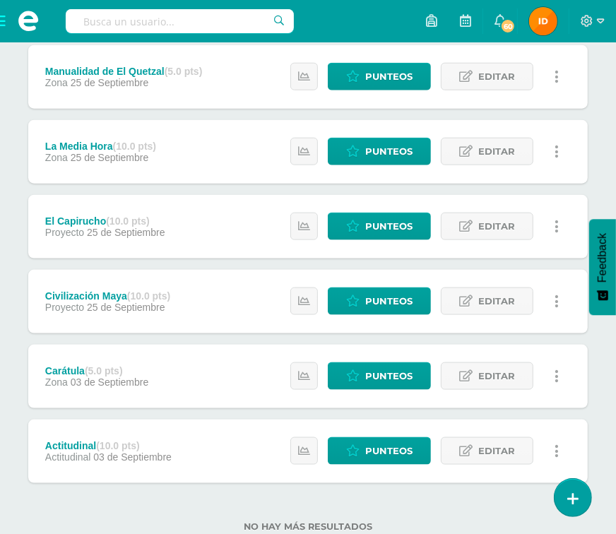
click at [213, 367] on div "Carátula (5.0 pts) Zona 03 de Septiembre Estatus de Actividad: 0 Estudiantes si…" at bounding box center [308, 377] width 560 height 64
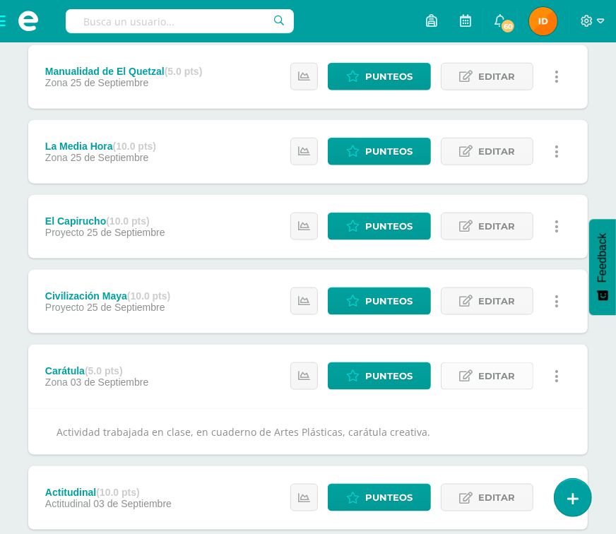
click at [495, 372] on span "Editar" at bounding box center [496, 376] width 37 height 26
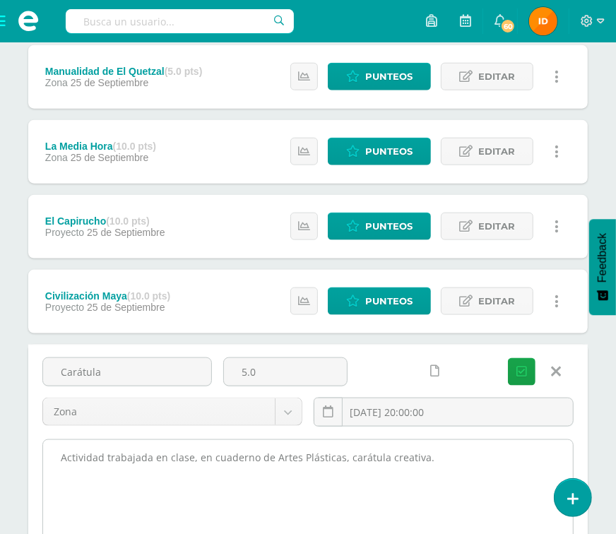
drag, startPoint x: 57, startPoint y: 455, endPoint x: 462, endPoint y: 497, distance: 407.8
click at [462, 497] on textarea "Actividad trabajada en clase, en cuaderno de Artes Plásticas, carátula creativa." at bounding box center [308, 517] width 530 height 155
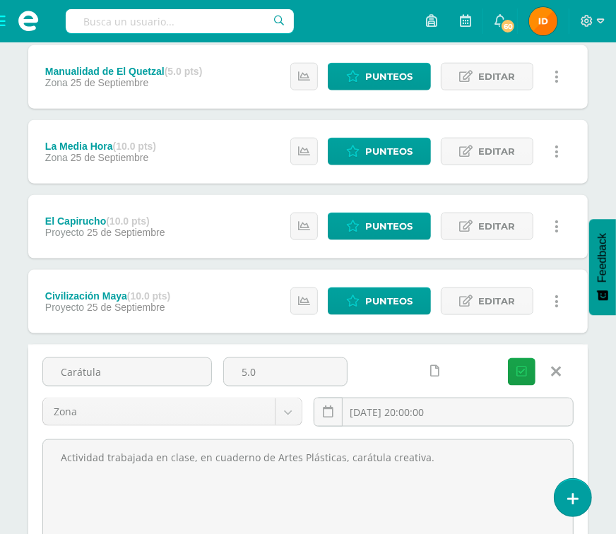
click at [555, 371] on icon at bounding box center [557, 372] width 10 height 16
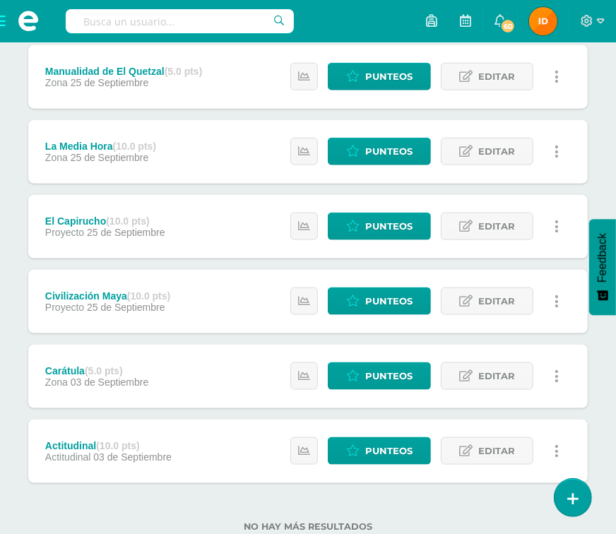
click at [160, 454] on span "03 de Septiembre" at bounding box center [132, 456] width 78 height 11
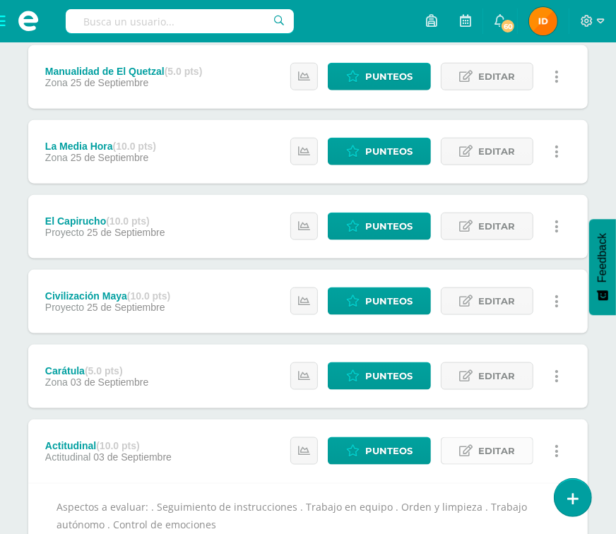
click at [469, 450] on icon at bounding box center [465, 451] width 13 height 12
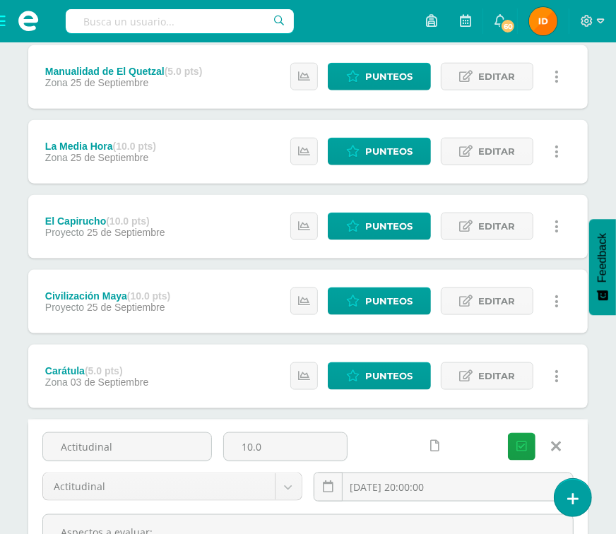
click at [594, 375] on div "Unidad 4 Unidad 1 Unidad 2 Unidad 3 Unidad 4 Resumen de unidad Descargar como H…" at bounding box center [308, 113] width 616 height 1332
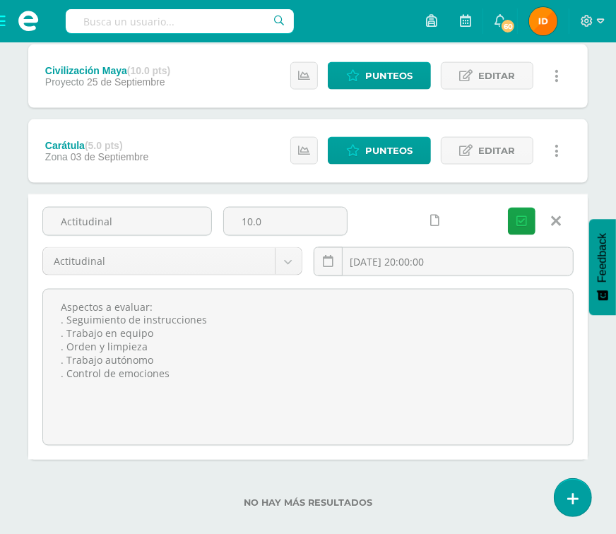
scroll to position [962, 0]
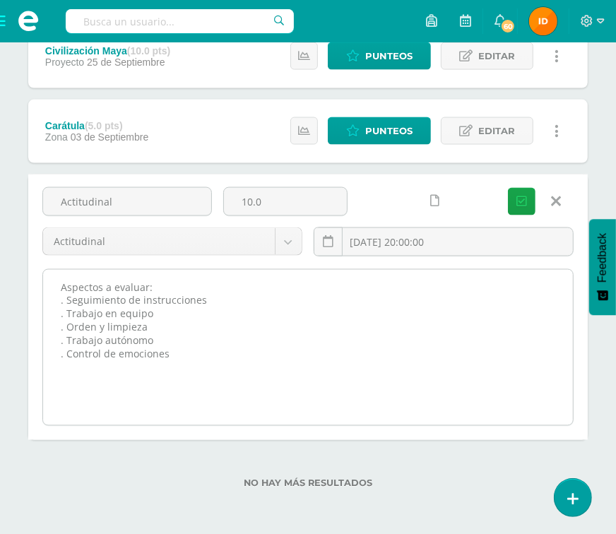
drag, startPoint x: 50, startPoint y: 278, endPoint x: 208, endPoint y: 365, distance: 180.3
click at [208, 365] on textarea "Aspectos a evaluar: . Seguimiento de instrucciones . Trabajo en equipo . Orden …" at bounding box center [308, 347] width 530 height 155
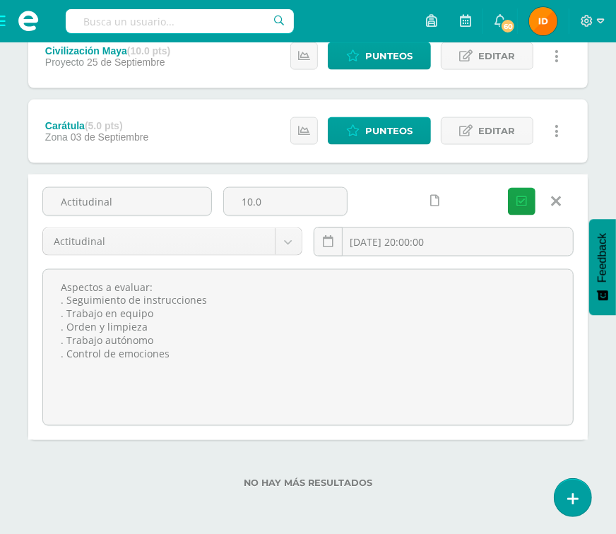
click at [556, 199] on icon at bounding box center [557, 202] width 10 height 16
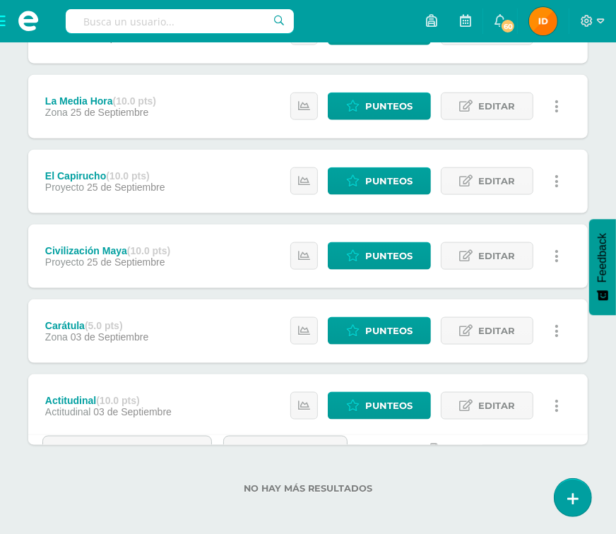
scroll to position [759, 0]
